Goal: Browse casually

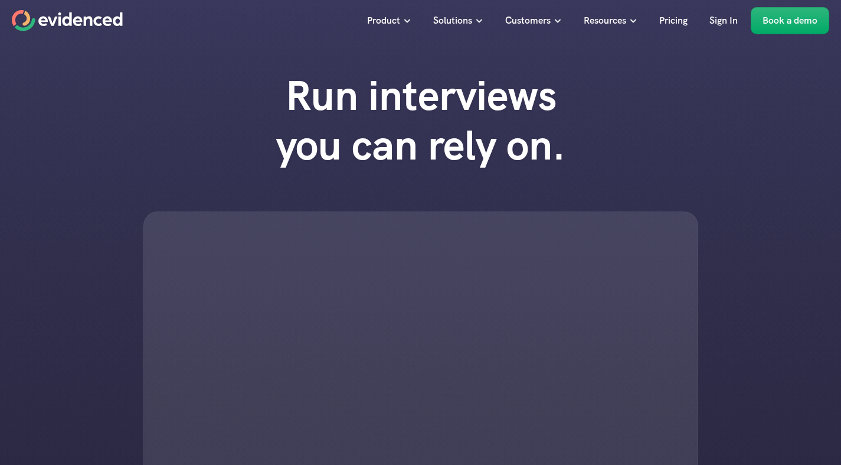
click at [284, 114] on h1 "Run interviews you can rely on." at bounding box center [421, 120] width 337 height 99
click at [264, 238] on div at bounding box center [420, 354] width 555 height 286
click at [345, 122] on h1 "Run interviews you can rely on." at bounding box center [421, 120] width 337 height 99
click at [303, 328] on div at bounding box center [420, 354] width 555 height 286
click at [246, 261] on div at bounding box center [420, 354] width 555 height 286
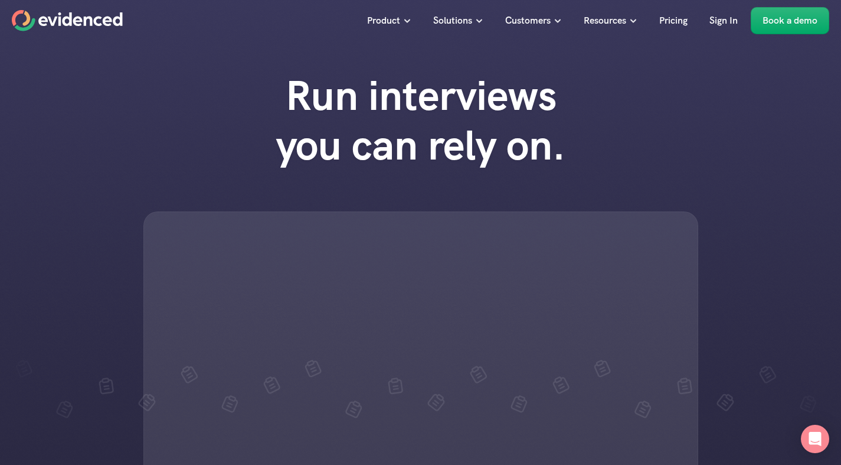
click at [385, 264] on div at bounding box center [420, 354] width 555 height 286
click at [420, 370] on div at bounding box center [420, 354] width 555 height 286
click at [311, 269] on div at bounding box center [420, 354] width 555 height 286
click at [276, 134] on h1 "Run interviews you can rely on." at bounding box center [421, 120] width 337 height 99
click at [581, 312] on div at bounding box center [420, 354] width 555 height 286
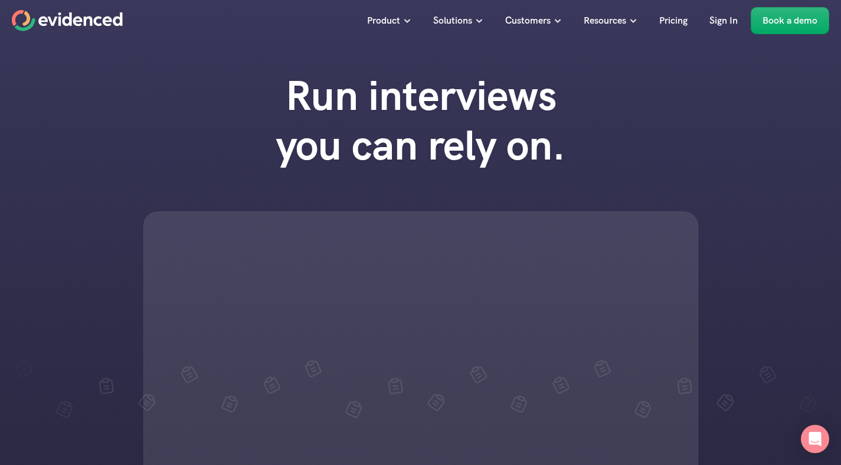
click at [376, 214] on div at bounding box center [420, 354] width 555 height 286
click at [422, 275] on div at bounding box center [420, 354] width 555 height 286
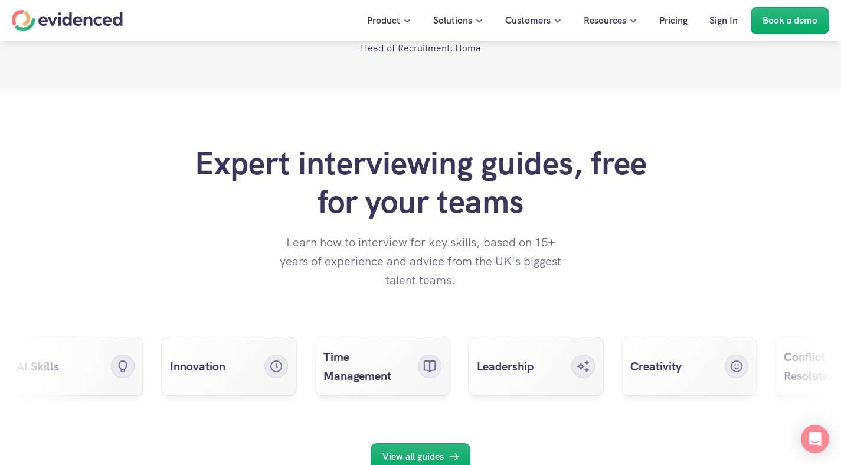
scroll to position [4922, 0]
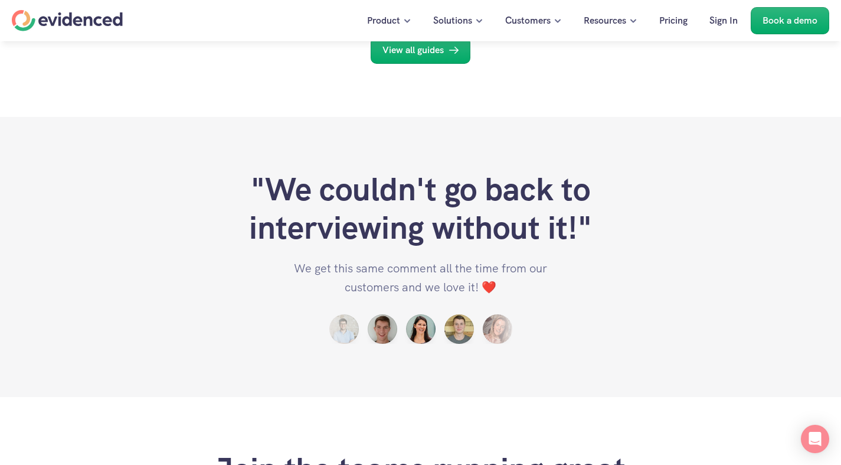
click at [341, 296] on p "We get this same comment all the time from our customers and we love it! ❤️" at bounding box center [420, 278] width 295 height 38
